Goal: Navigation & Orientation: Find specific page/section

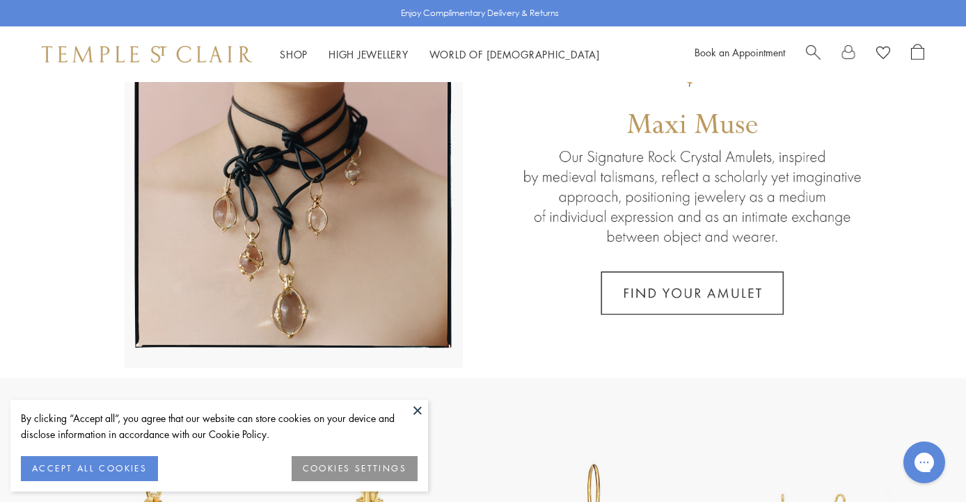
scroll to position [167, 0]
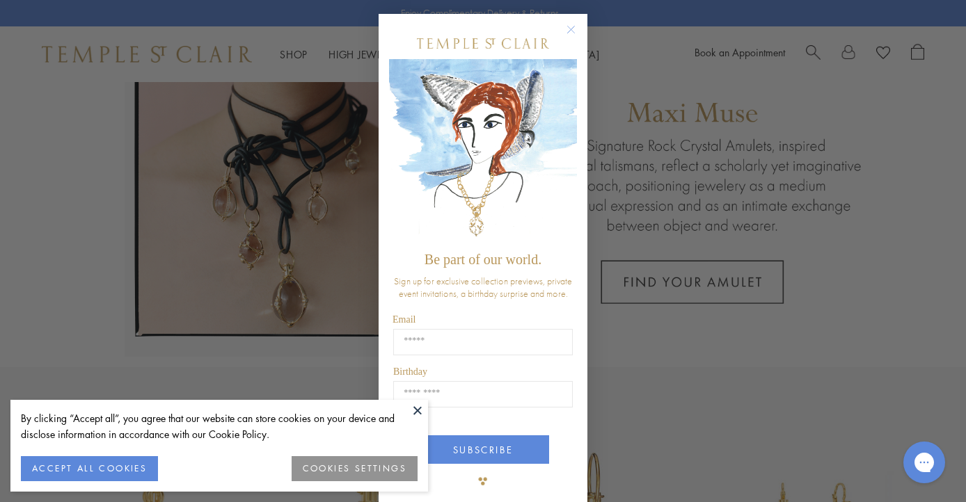
click at [107, 466] on button "ACCEPT ALL COOKIES" at bounding box center [89, 468] width 137 height 25
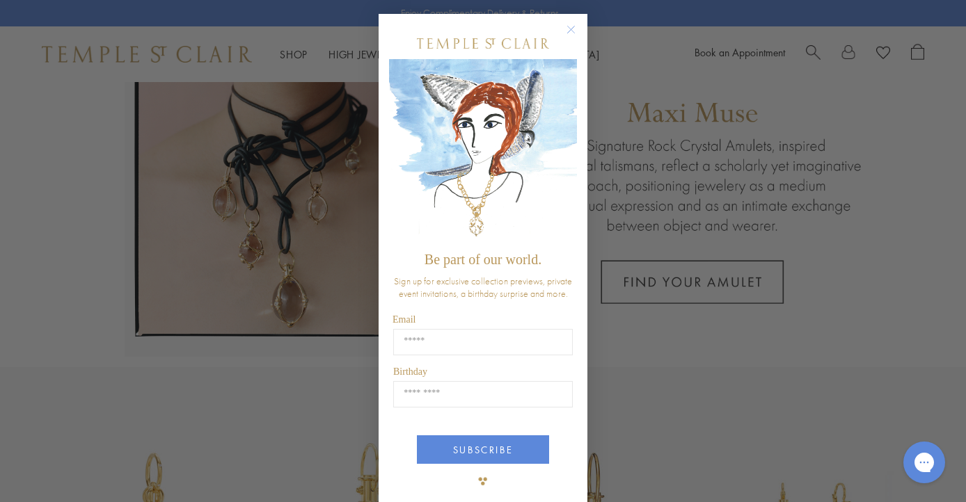
click at [570, 27] on circle "Close dialog" at bounding box center [571, 30] width 17 height 17
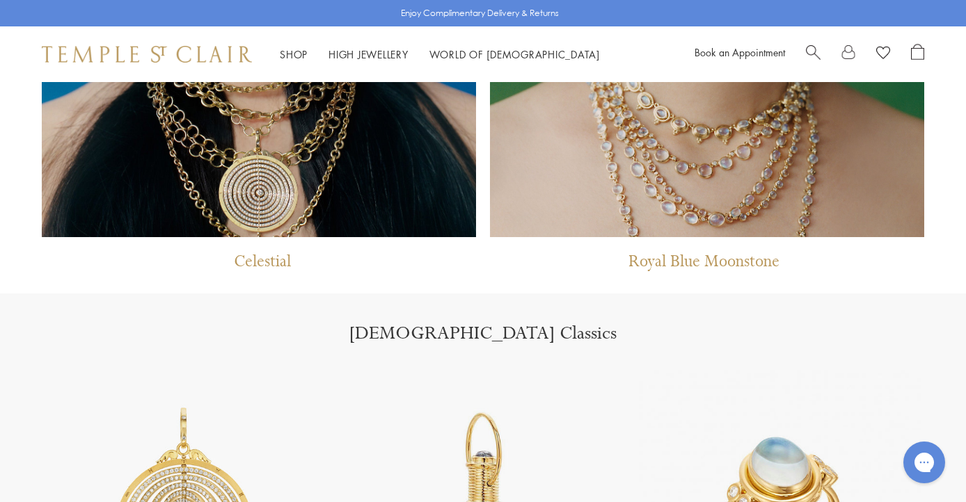
scroll to position [1130, 0]
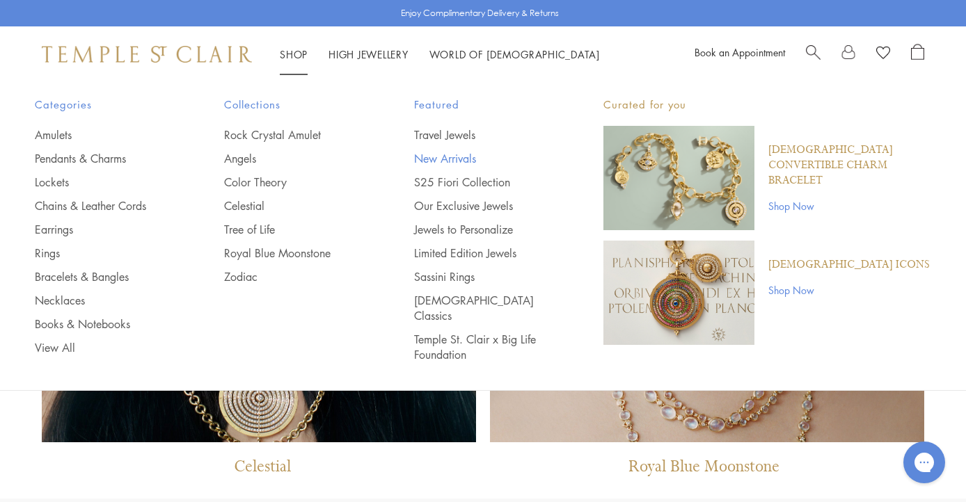
click at [437, 154] on link "New Arrivals" at bounding box center [481, 158] width 134 height 15
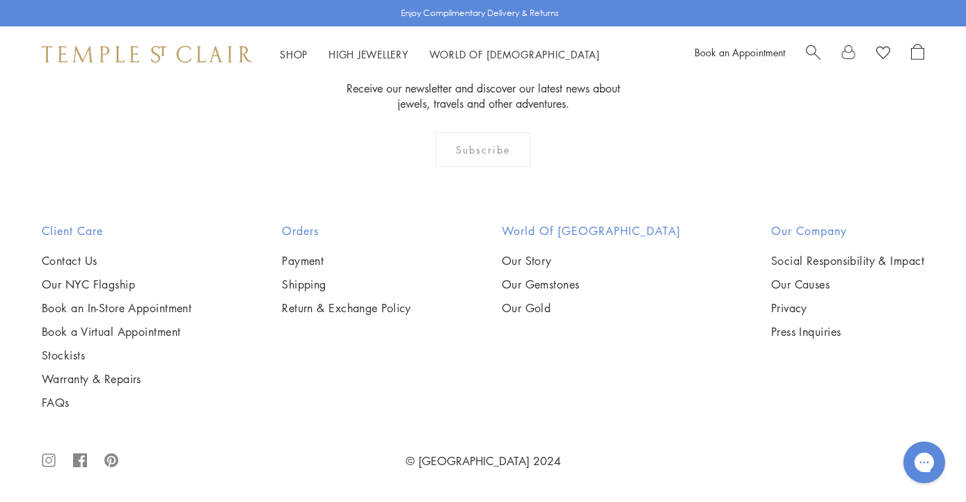
scroll to position [2248, 0]
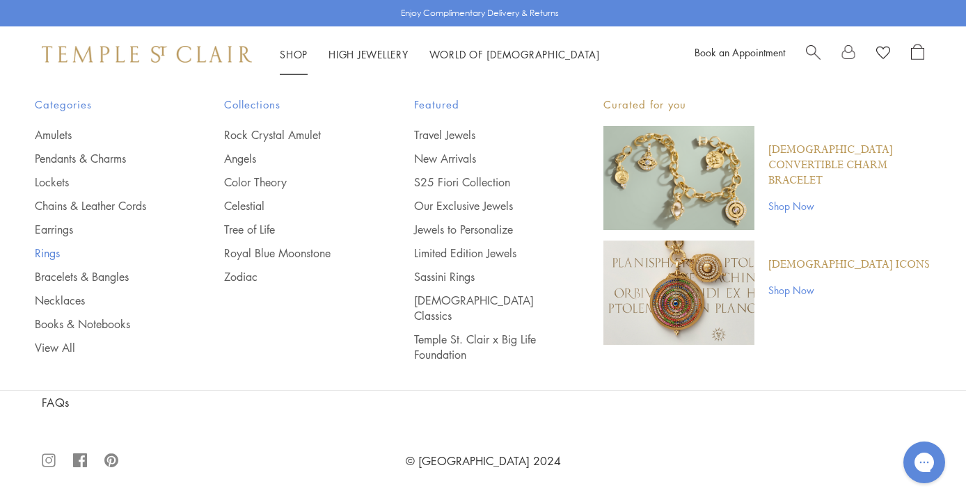
click at [49, 250] on link "Rings" at bounding box center [102, 253] width 134 height 15
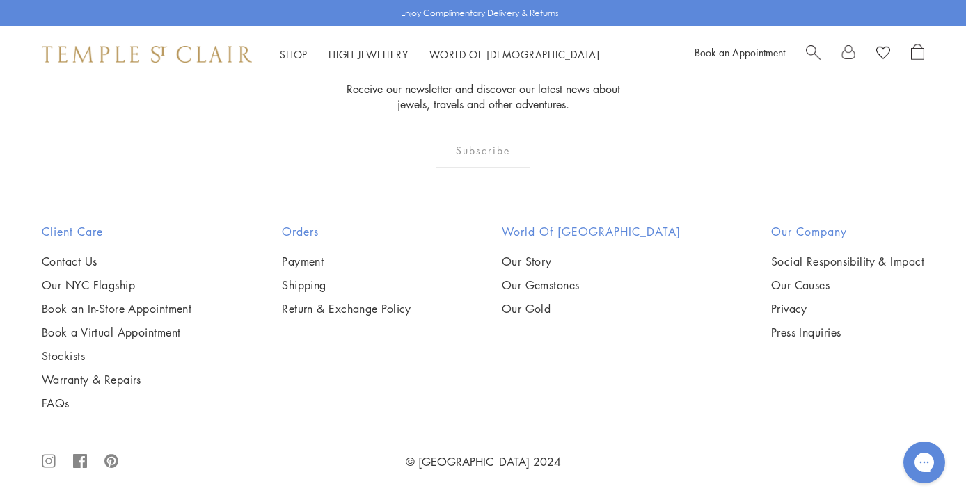
scroll to position [5967, 0]
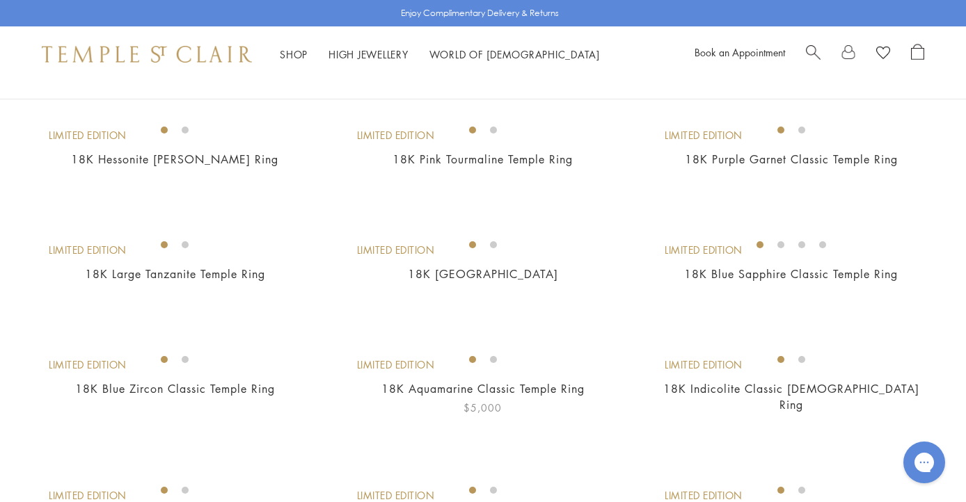
scroll to position [0, 0]
